Goal: Task Accomplishment & Management: Manage account settings

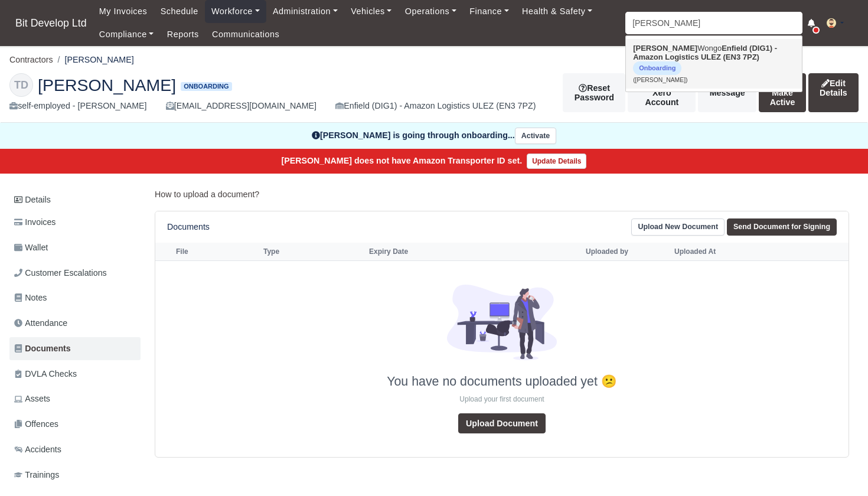
click at [662, 57] on strong "Enfield (DIG1) - Amazon Logistics ULEZ (EN3 7PZ)" at bounding box center [705, 53] width 144 height 18
type input "[PERSON_NAME]"
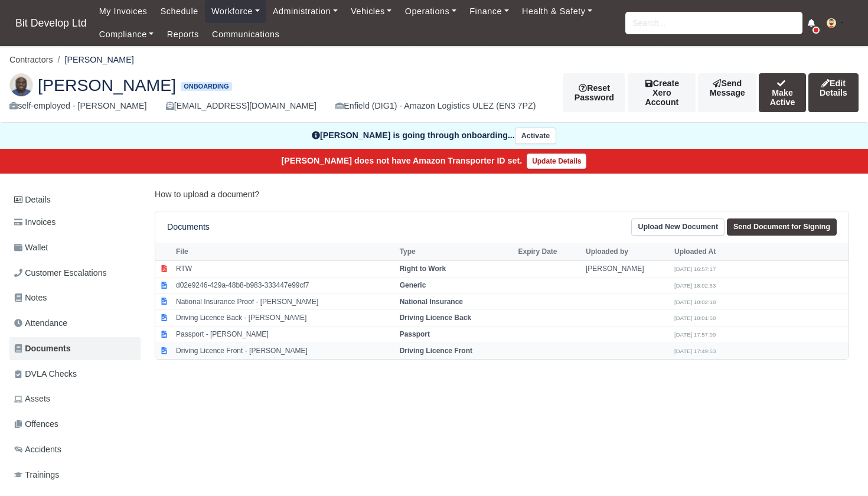
click at [230, 345] on td "Driving Licence Front - [PERSON_NAME]" at bounding box center [285, 351] width 224 height 16
select select "driving-licence-front"
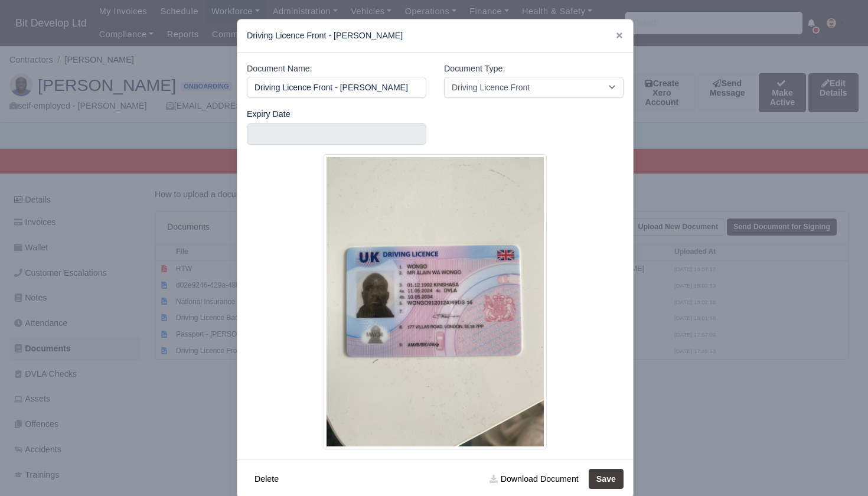
click at [785, 295] on div at bounding box center [434, 248] width 868 height 496
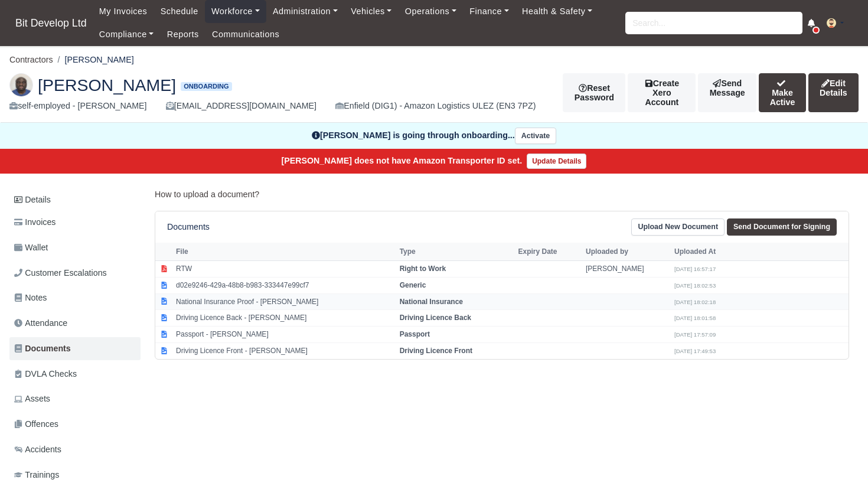
click at [258, 302] on td "National Insurance Proof - [PERSON_NAME]" at bounding box center [285, 302] width 224 height 17
select select "national-insurance"
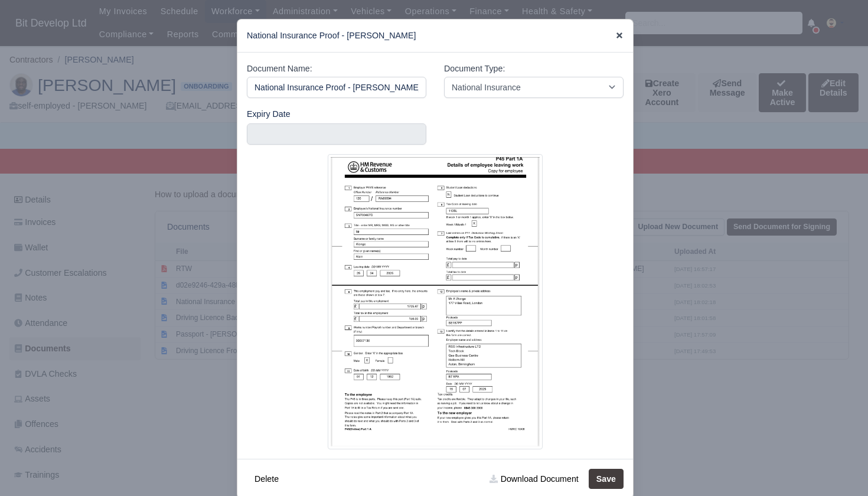
click at [618, 36] on icon at bounding box center [620, 35] width 8 height 8
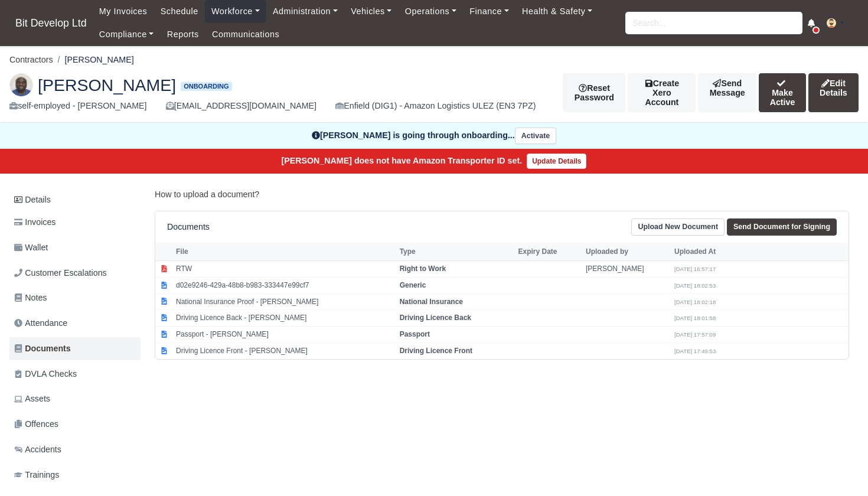
click at [682, 225] on link "Upload New Document" at bounding box center [678, 227] width 93 height 17
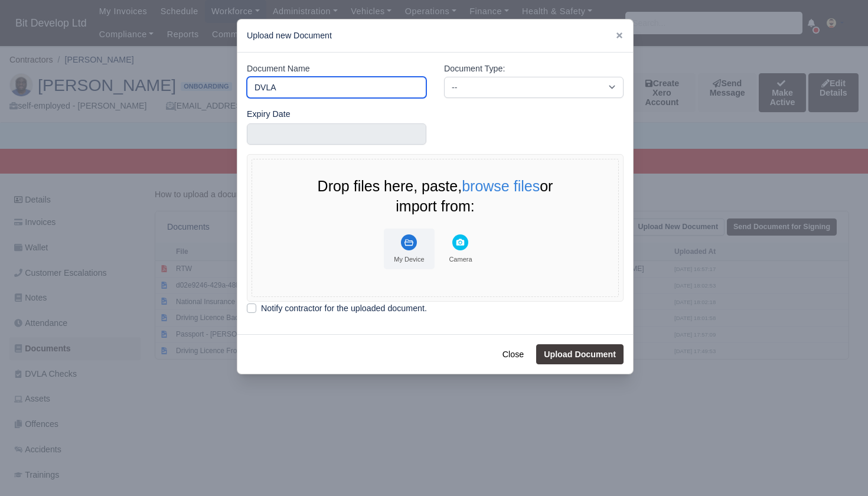
type input "DVLA"
click at [415, 231] on button "My Device" at bounding box center [409, 249] width 51 height 41
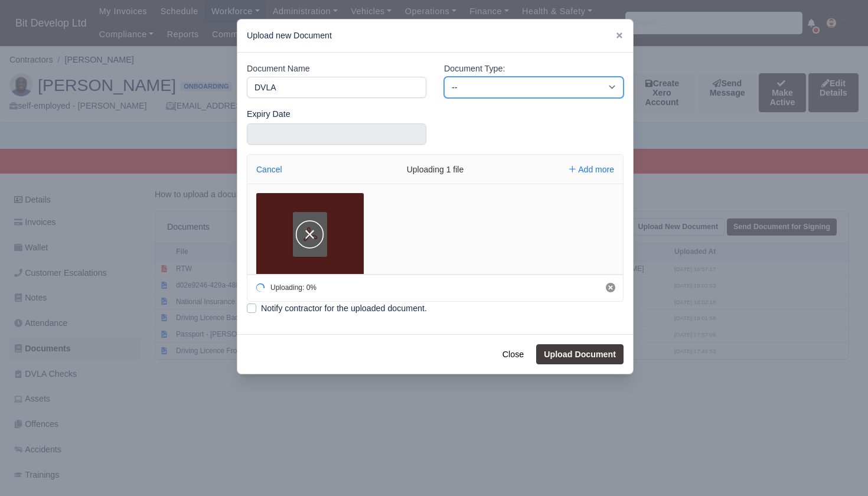
select select "dvla-check"
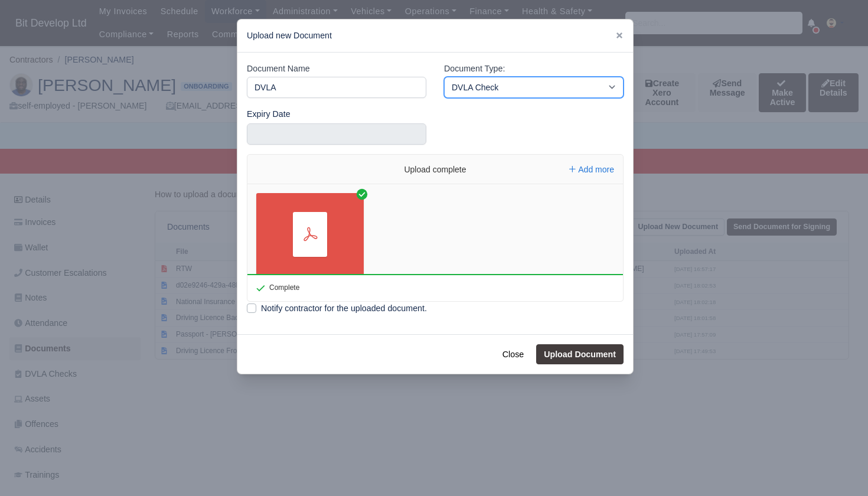
select select
click at [561, 360] on button "Upload Document" at bounding box center [579, 354] width 87 height 20
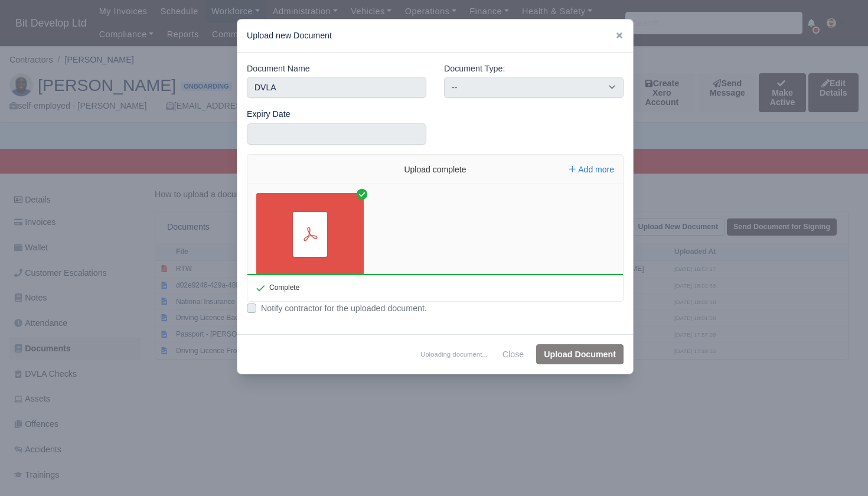
select select "dvla-check"
